Goal: Task Accomplishment & Management: Use online tool/utility

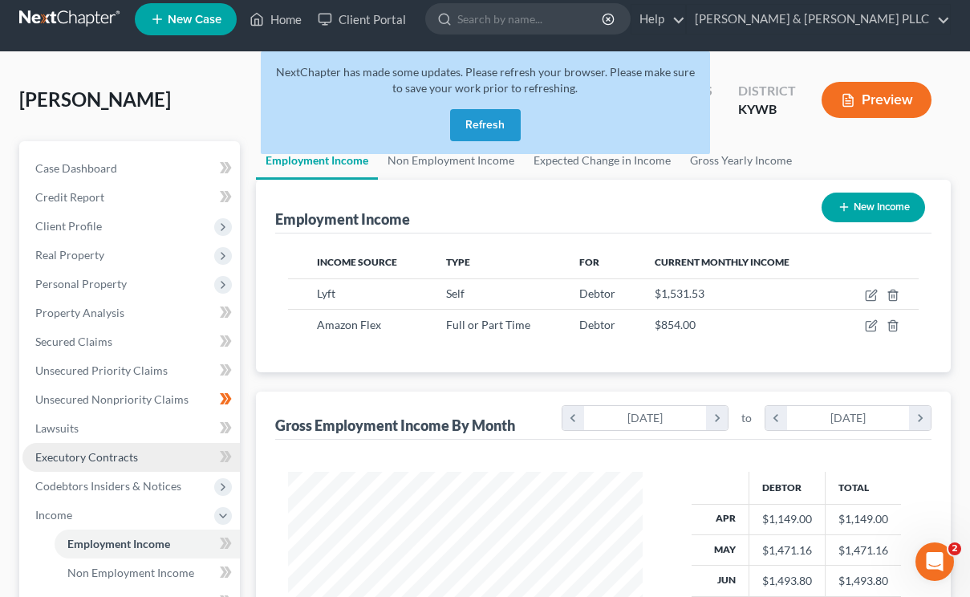
scroll to position [241, 0]
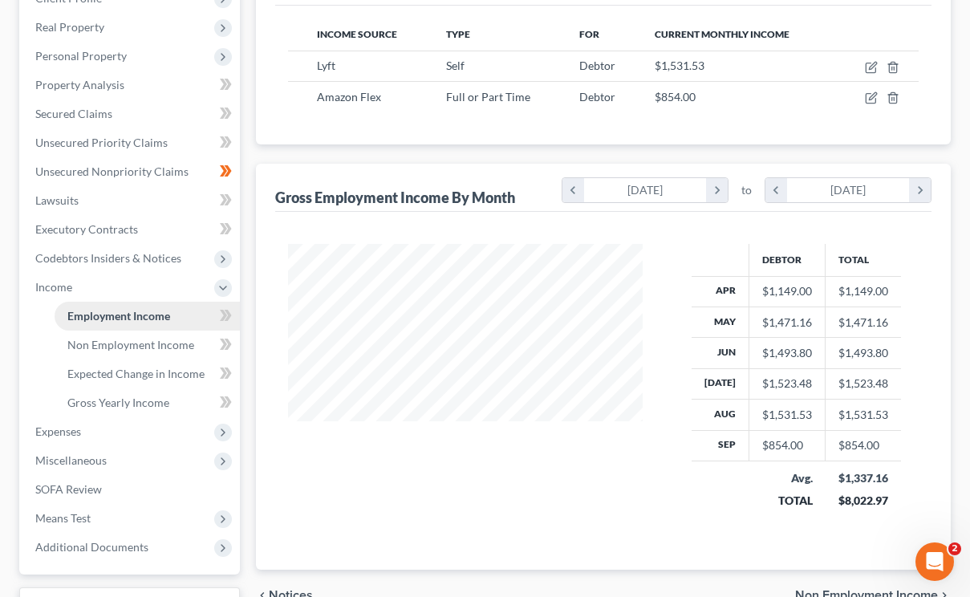
click at [141, 321] on span "Employment Income" at bounding box center [118, 316] width 103 height 14
click at [250, 298] on div "Employment Income Non Employment Income Expected Change in Income Gross Yearly …" at bounding box center [603, 289] width 711 height 753
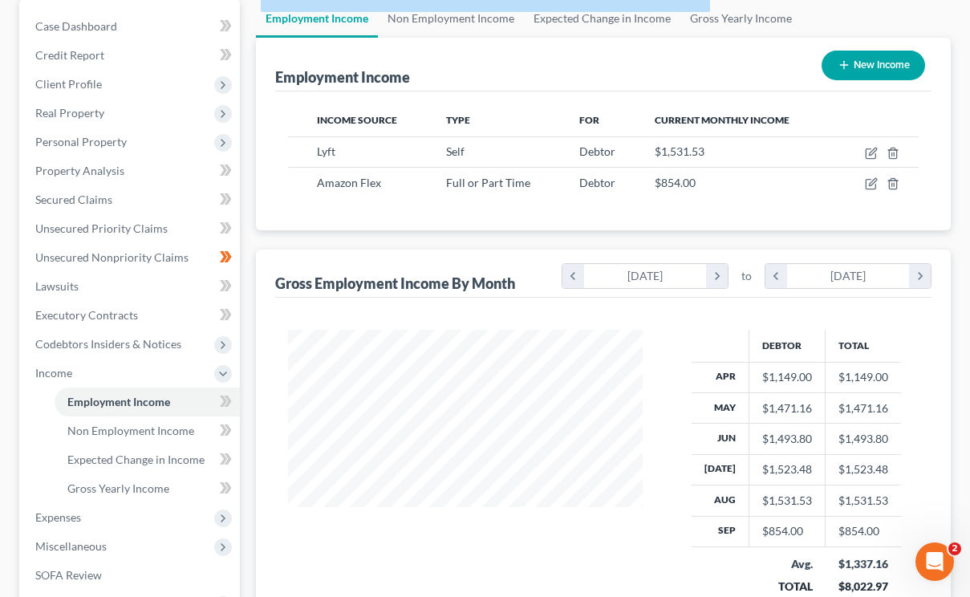
scroll to position [0, 0]
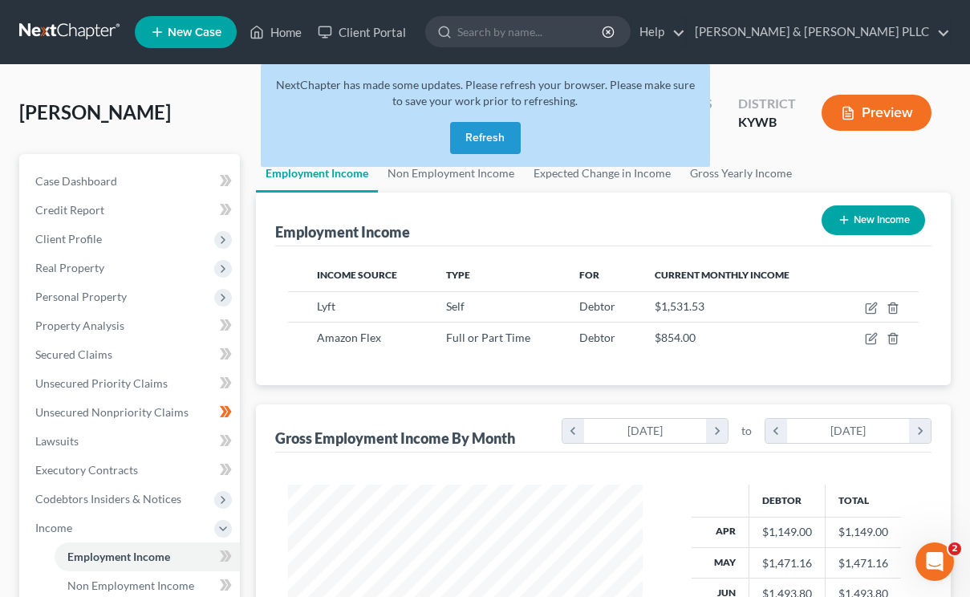
click at [465, 137] on button "Refresh" at bounding box center [485, 138] width 71 height 32
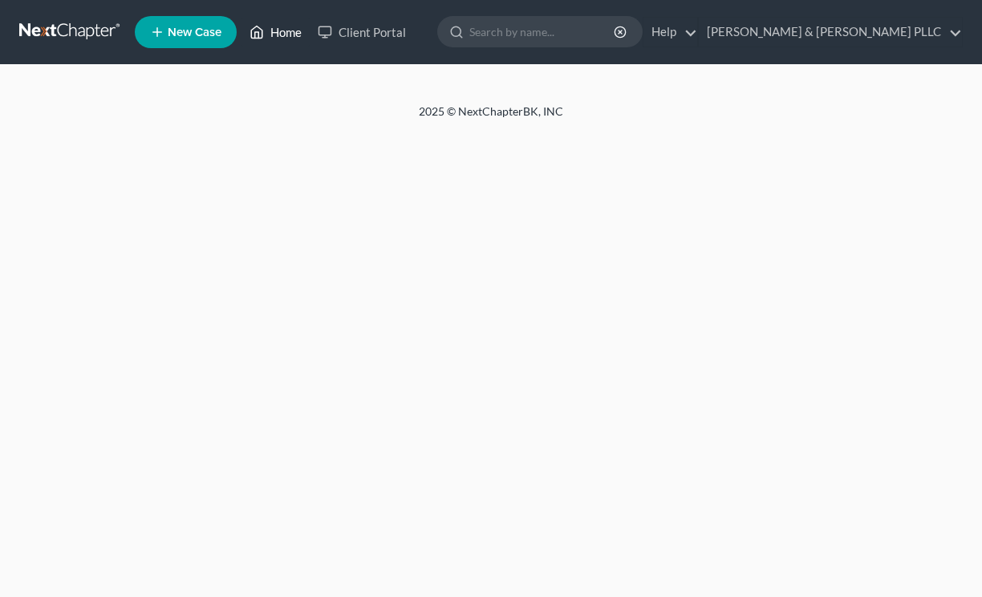
click at [280, 32] on link "Home" at bounding box center [276, 32] width 68 height 29
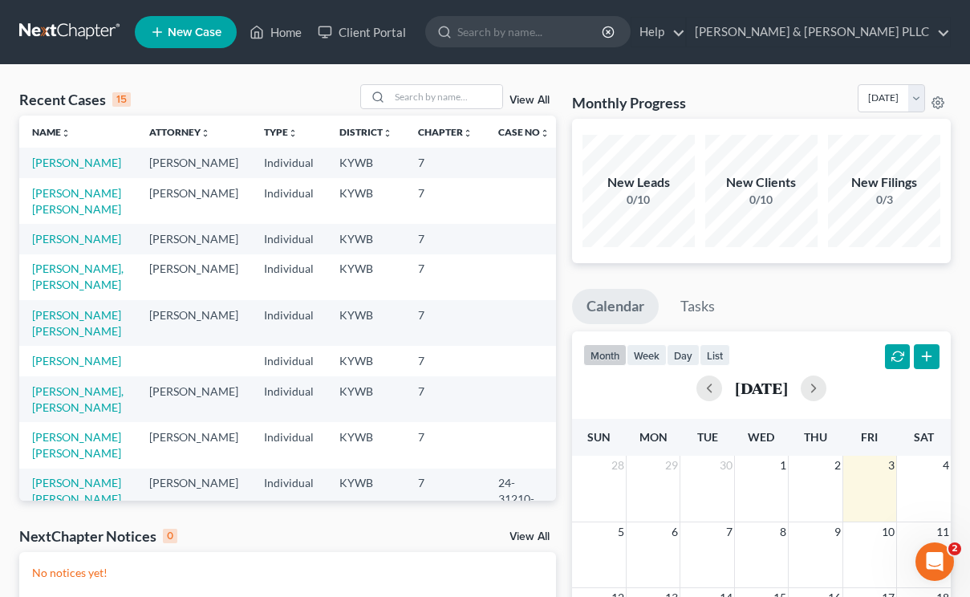
click at [560, 214] on div "Recent Cases 15 View All Name unfold_more expand_more expand_less Attorney unfo…" at bounding box center [287, 481] width 553 height 794
click at [561, 227] on div "Recent Cases 15 View All Name unfold_more expand_more expand_less Attorney unfo…" at bounding box center [287, 481] width 553 height 794
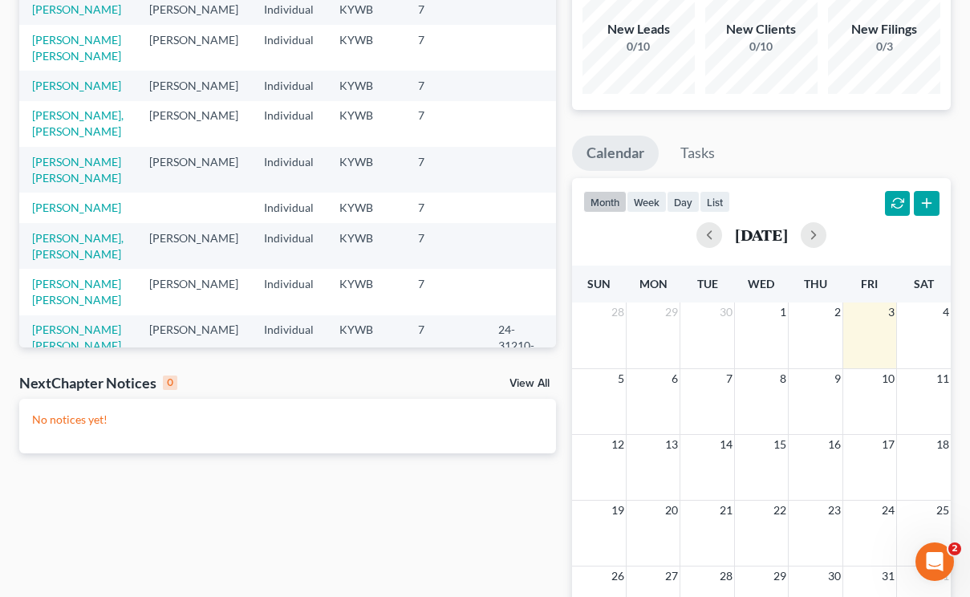
scroll to position [160, 0]
